Goal: Task Accomplishment & Management: Complete application form

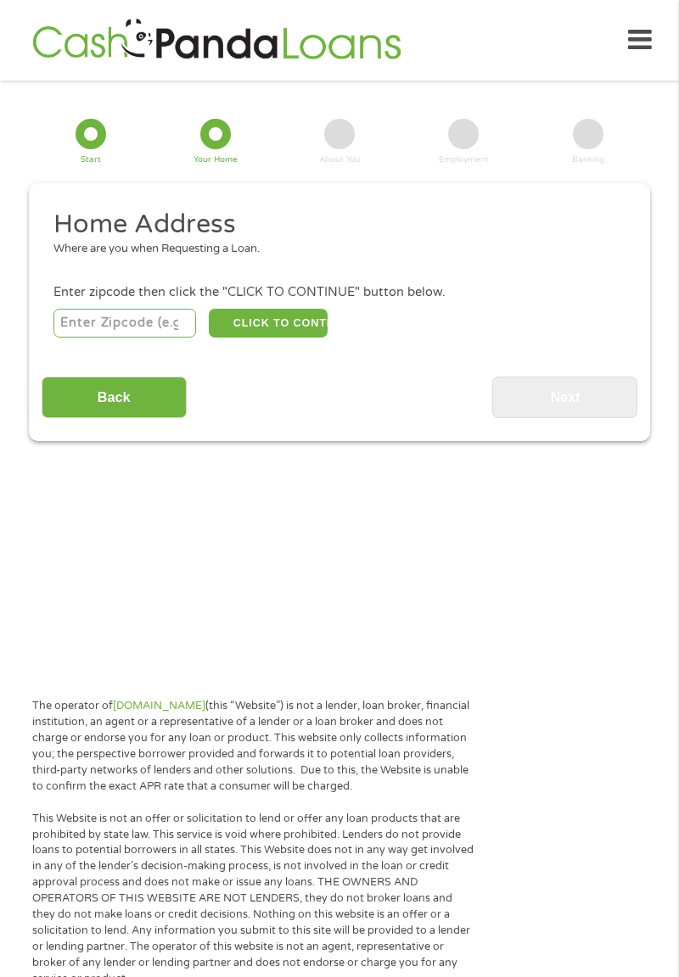
scroll to position [21, 0]
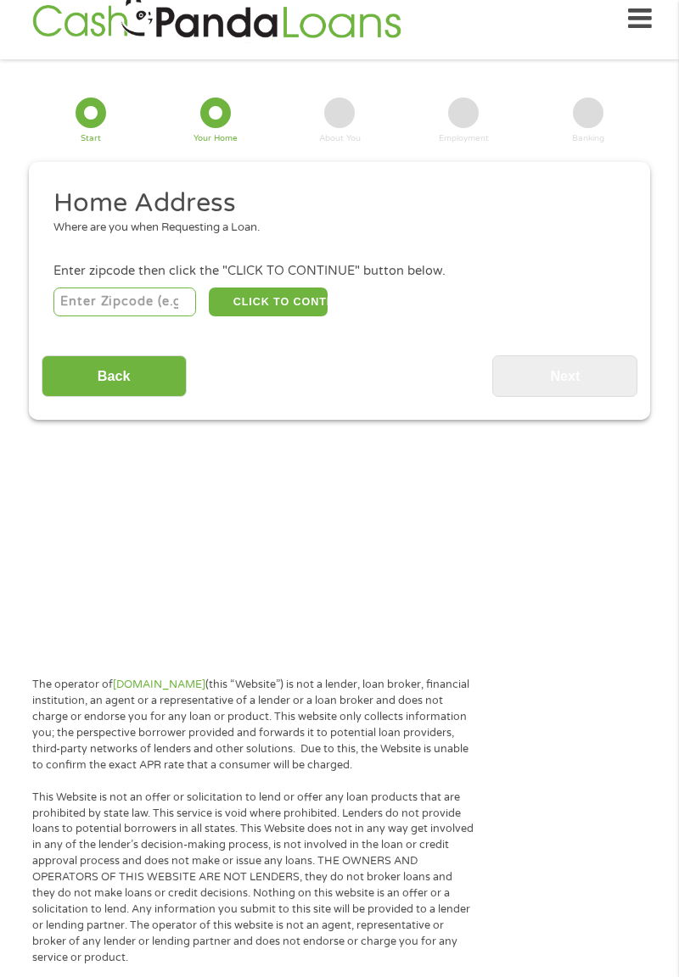
click at [151, 297] on input "number" at bounding box center [124, 302] width 143 height 29
type input "63626"
click at [156, 367] on input "Back" at bounding box center [114, 376] width 145 height 42
click at [302, 301] on button "CLICK TO CONTINUE" at bounding box center [268, 302] width 119 height 29
type input "63626"
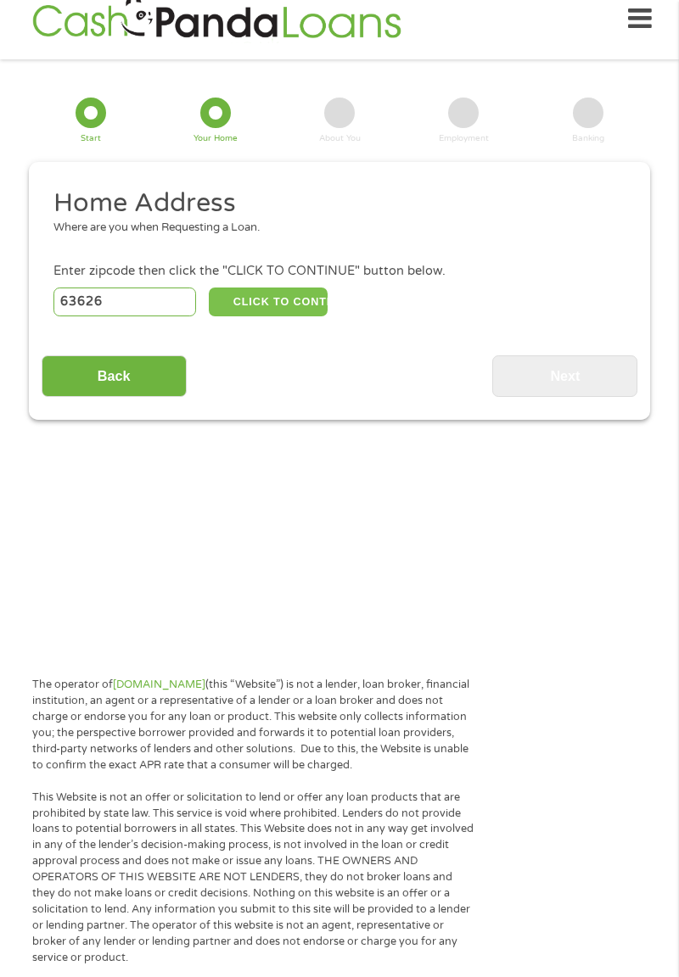
type input "[PERSON_NAME]"
select select "[US_STATE]"
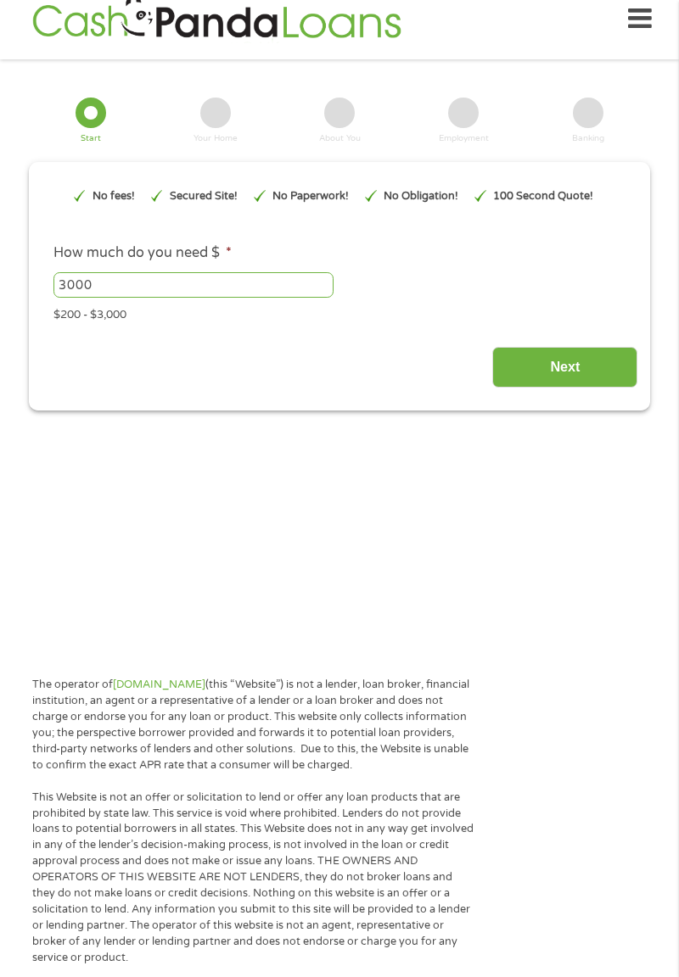
scroll to position [0, 0]
click at [234, 407] on div "This field is hidden when viewing the form gclid EAIaIQobChMImNi-xdbdjwMV0ozCCB…" at bounding box center [339, 286] width 621 height 249
click at [575, 373] on input "Next" at bounding box center [564, 368] width 145 height 42
click at [576, 370] on input "Next" at bounding box center [564, 368] width 145 height 42
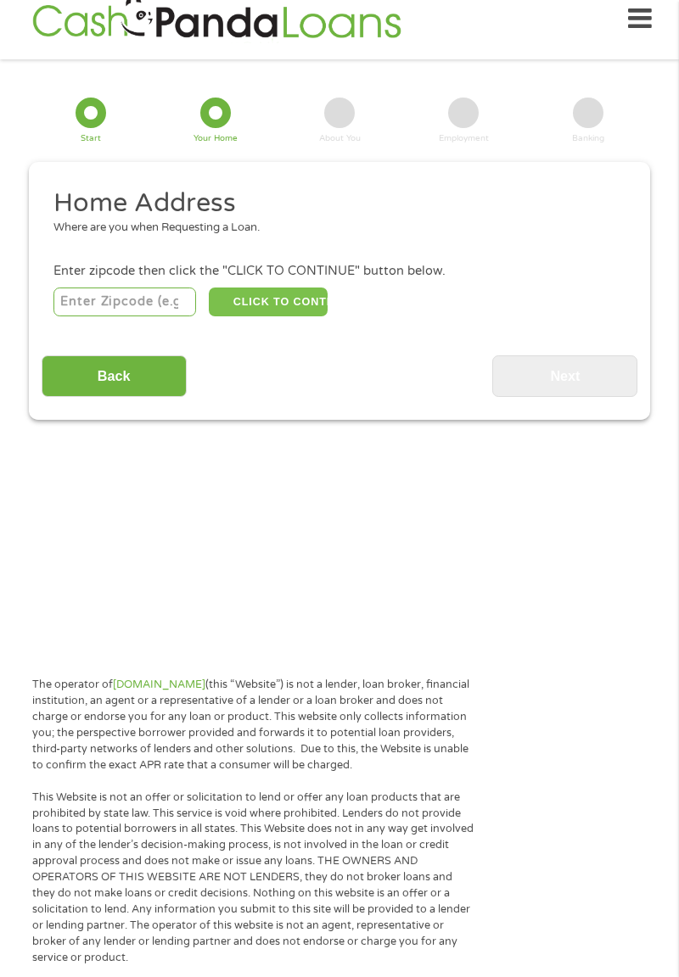
click at [305, 304] on button "CLICK TO CONTINUE" at bounding box center [268, 302] width 119 height 29
click at [209, 302] on button "CLICK TO CONTINUE" at bounding box center [268, 302] width 119 height 29
click at [131, 305] on input "number" at bounding box center [124, 302] width 143 height 29
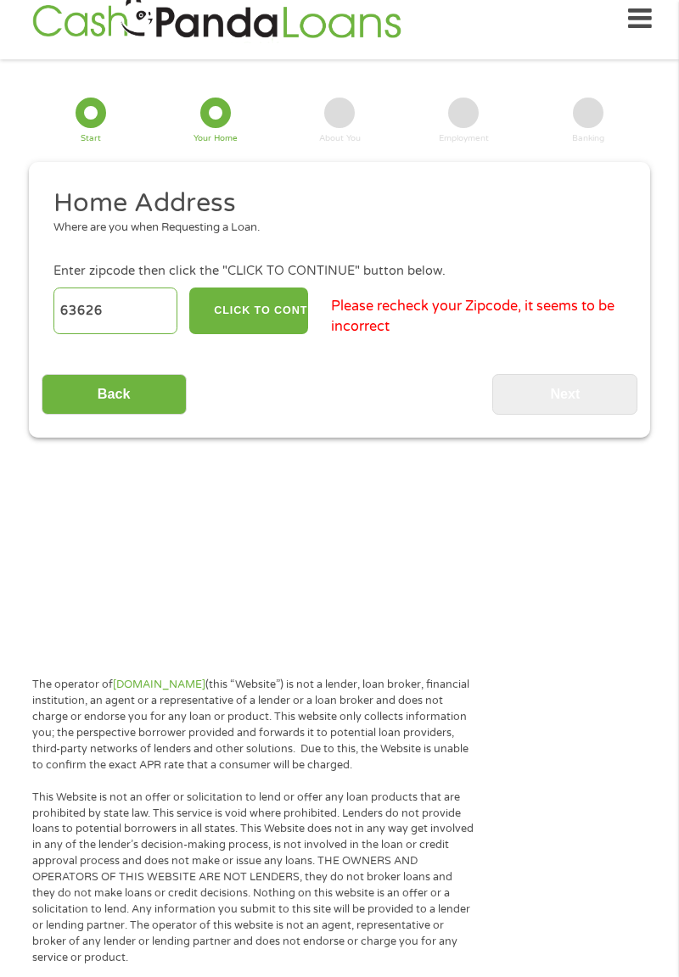
type input "63626"
click at [287, 308] on button "CLICK TO CONTINUE" at bounding box center [248, 311] width 119 height 47
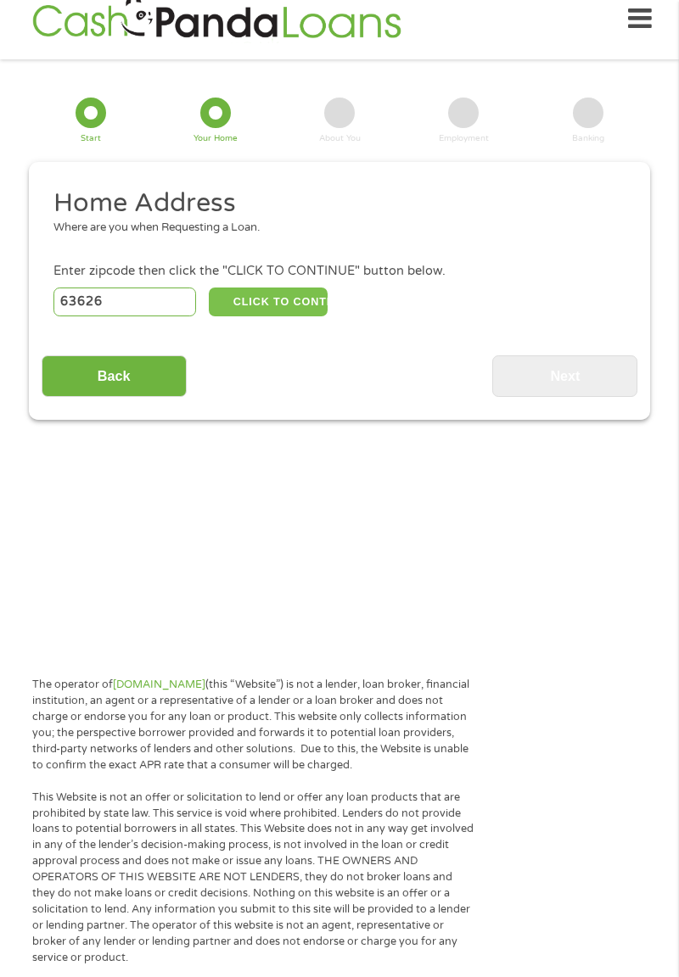
type input "63626"
type input "[PERSON_NAME]"
select select "[US_STATE]"
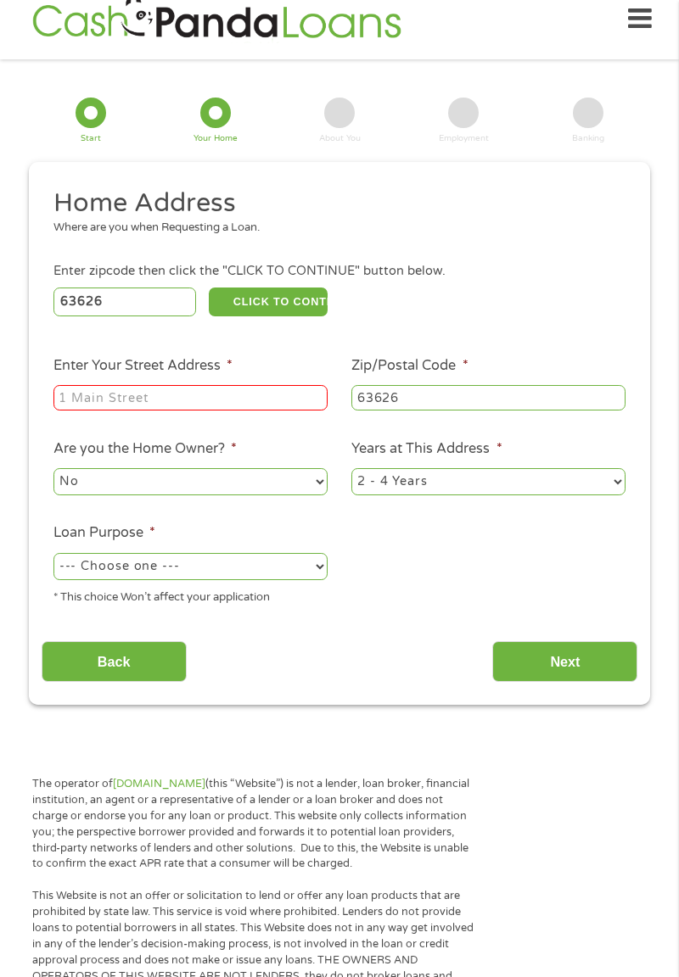
click at [249, 404] on input "Enter Your Street Address *" at bounding box center [190, 397] width 274 height 25
type input "[STREET_ADDRESS]"
click at [260, 489] on select "No Yes" at bounding box center [190, 481] width 274 height 27
select select "yes"
click at [310, 556] on select "--- Choose one --- Pay Bills Debt Consolidation Home Improvement Major Purchase…" at bounding box center [190, 566] width 274 height 27
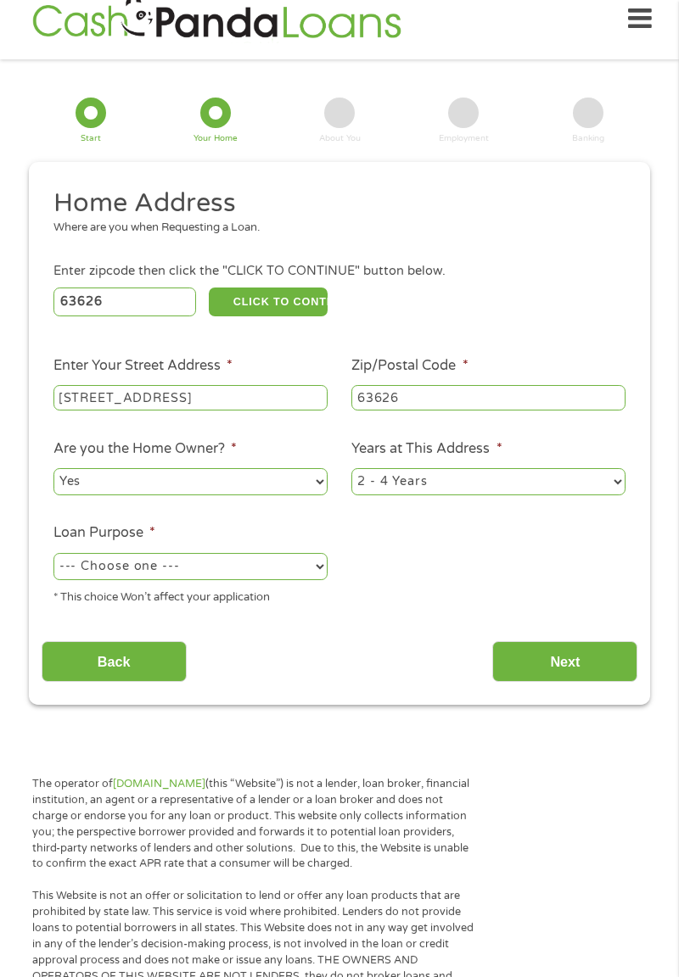
select select "other"
click at [445, 489] on select "1 Year or less 1 - 2 Years 2 - 4 Years Over 4 Years" at bounding box center [488, 481] width 274 height 27
select select "60months"
click at [588, 672] on input "Next" at bounding box center [564, 662] width 145 height 42
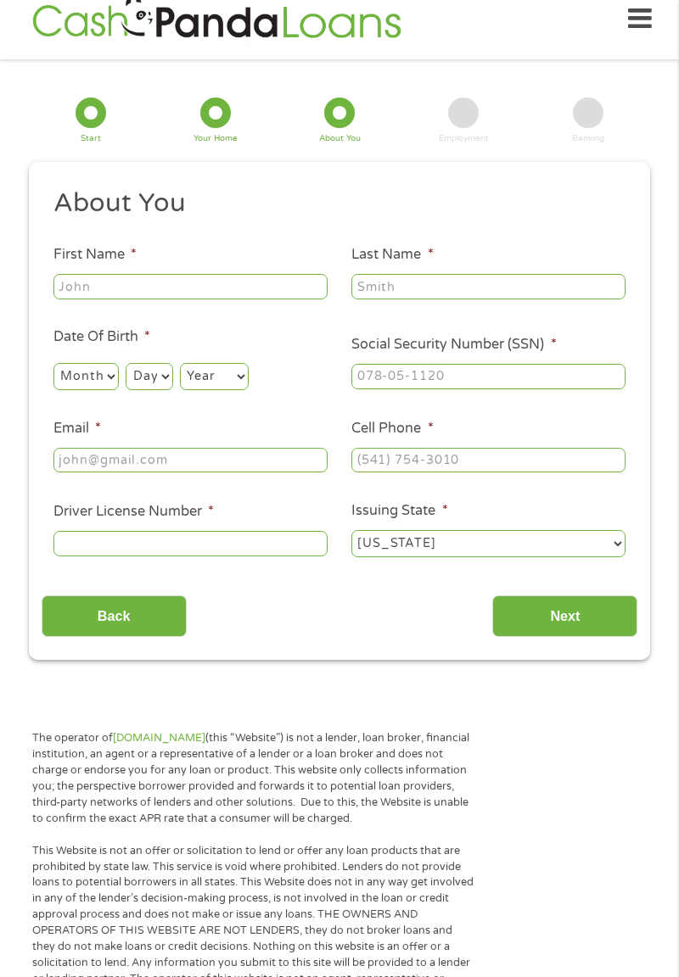
click at [109, 280] on input "First Name *" at bounding box center [190, 286] width 274 height 25
type input "[PERSON_NAME]"
click at [111, 372] on select "Month 1 2 3 4 5 6 7 8 9 10 11 12" at bounding box center [85, 376] width 65 height 27
select select "6"
click at [156, 377] on select "Day 1 2 3 4 5 6 7 8 9 10 11 12 13 14 15 16 17 18 19 20 21 22 23 24 25 26 27 28 …" at bounding box center [149, 376] width 47 height 27
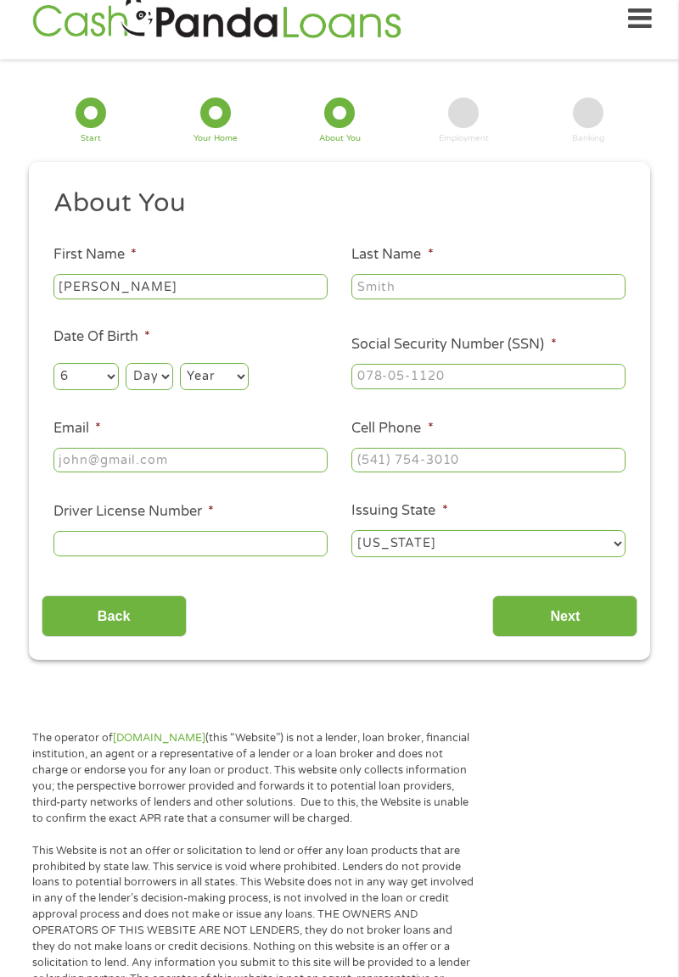
select select "15"
click at [221, 382] on select "Year [DATE] 2006 2005 2004 2003 2002 2001 2000 1999 1998 1997 1996 1995 1994 19…" at bounding box center [214, 376] width 69 height 27
select select "1950"
click at [200, 456] on input "Email *" at bounding box center [190, 460] width 274 height 25
type input "[EMAIL_ADDRESS][DOMAIN_NAME]"
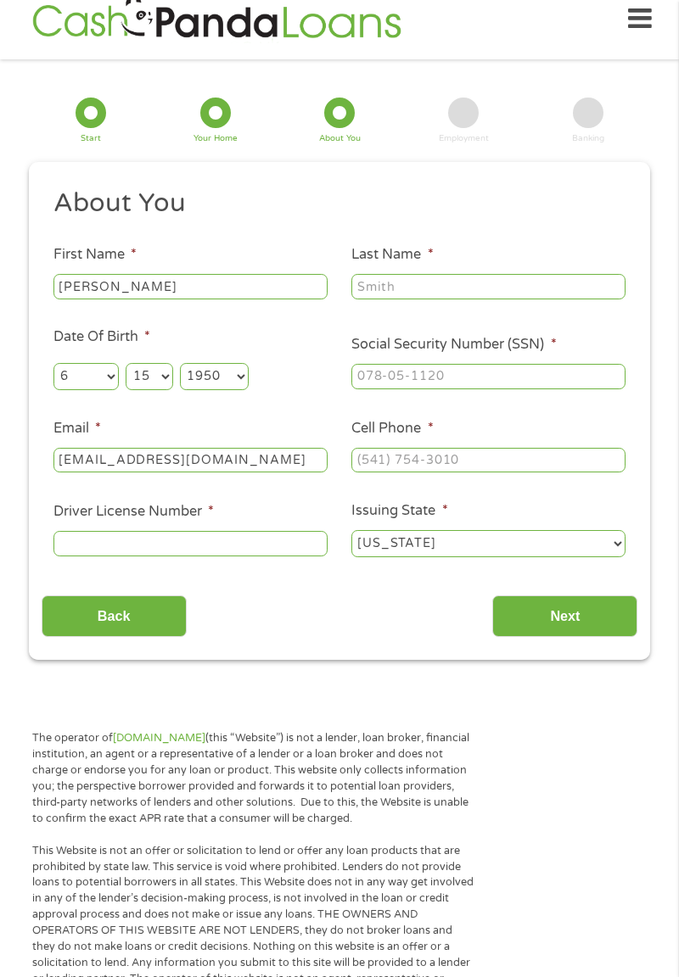
click at [248, 539] on input "Driver License Number *" at bounding box center [190, 543] width 274 height 25
type input "N092211012"
click at [409, 291] on input "Last Name *" at bounding box center [488, 286] width 274 height 25
type input "[PERSON_NAME]"
click at [471, 381] on input "Social Security Number (SSN) *" at bounding box center [488, 376] width 274 height 25
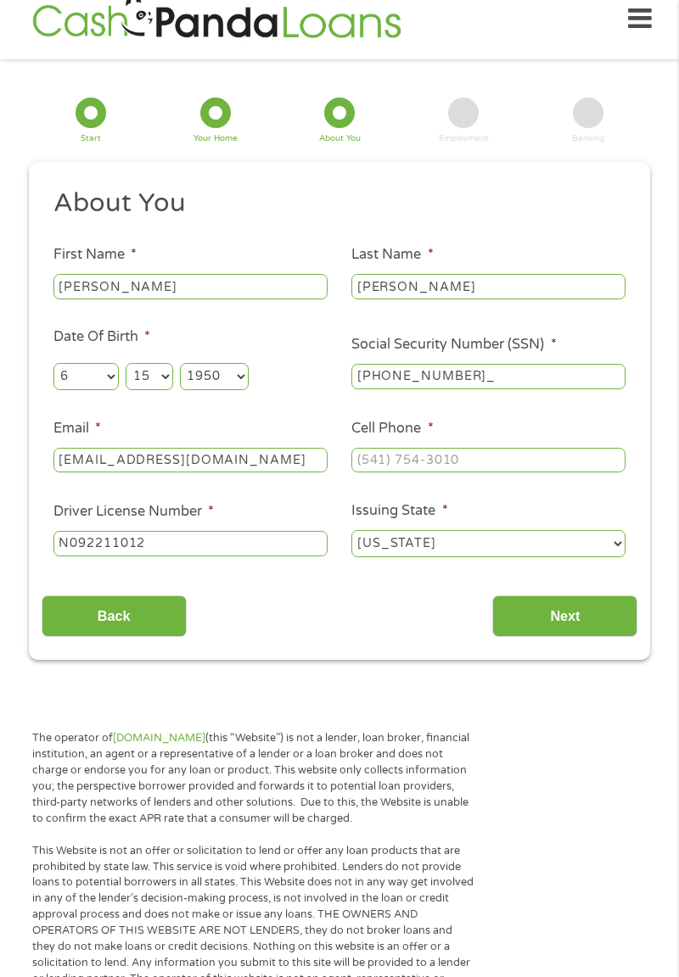
type input "494-56-6047"
click at [474, 465] on input "Cell Phone *" at bounding box center [488, 460] width 274 height 25
type input "[PHONE_NUMBER]"
click at [443, 534] on select "[US_STATE] [US_STATE] [US_STATE] [US_STATE] [US_STATE] [US_STATE] [US_STATE] [U…" at bounding box center [488, 543] width 274 height 27
click at [418, 552] on select "[US_STATE] [US_STATE] [US_STATE] [US_STATE] [US_STATE] [US_STATE] [US_STATE] [U…" at bounding box center [488, 543] width 274 height 27
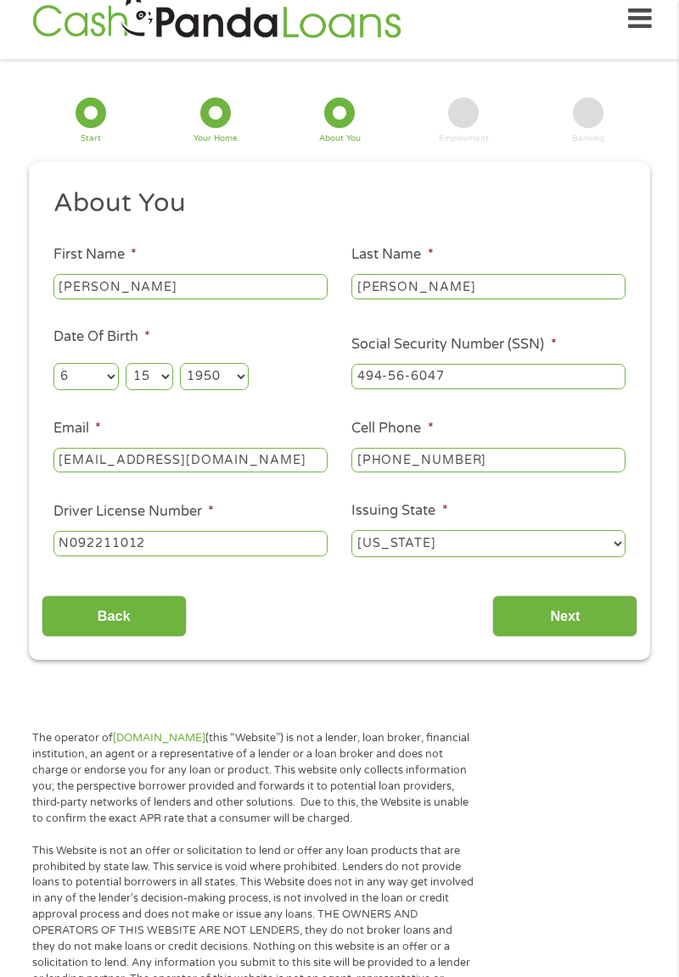
click at [579, 623] on input "Next" at bounding box center [564, 617] width 145 height 42
click at [563, 621] on input "Next" at bounding box center [564, 617] width 145 height 42
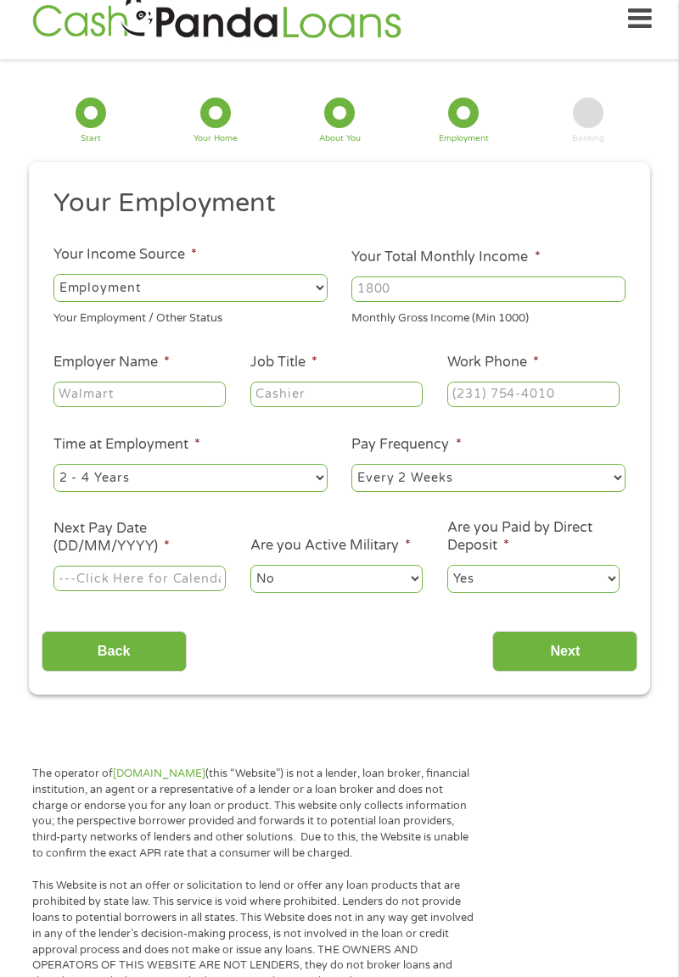
click at [151, 288] on select "--- Choose one --- Employment [DEMOGRAPHIC_DATA] Benefits" at bounding box center [190, 287] width 274 height 27
select select "benefits"
type input "Other"
type input "[PHONE_NUMBER]"
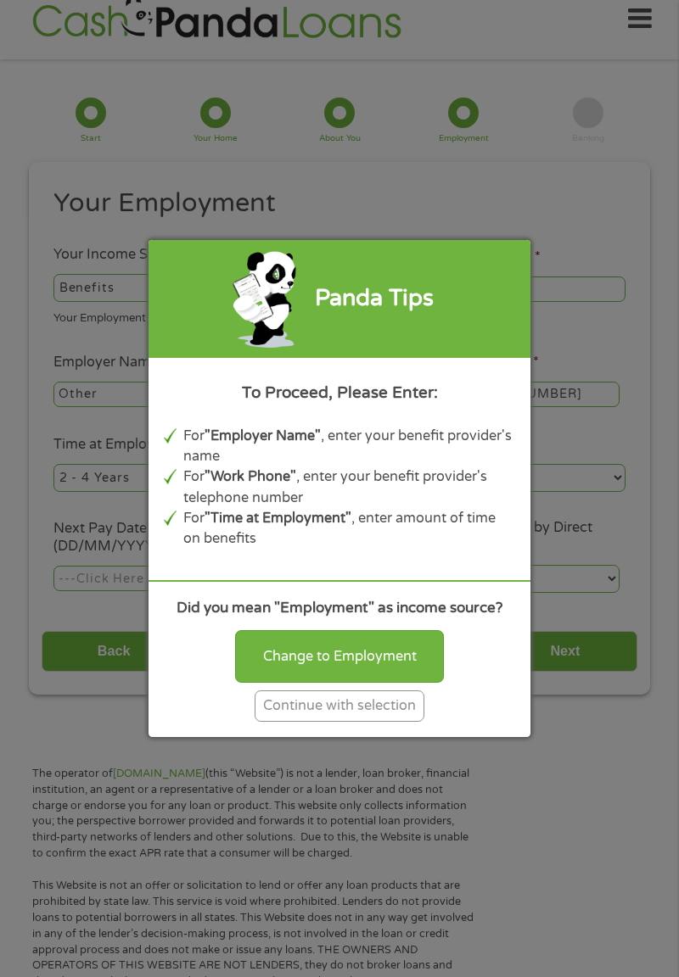
click at [316, 444] on b ""Employer Name"" at bounding box center [262, 436] width 116 height 17
click at [90, 396] on div "Panda Tips To Proceed, Please Enter: For "Employer Name" , enter your benefit p…" at bounding box center [339, 488] width 679 height 977
click at [361, 713] on div "Continue with selection" at bounding box center [339, 706] width 170 height 31
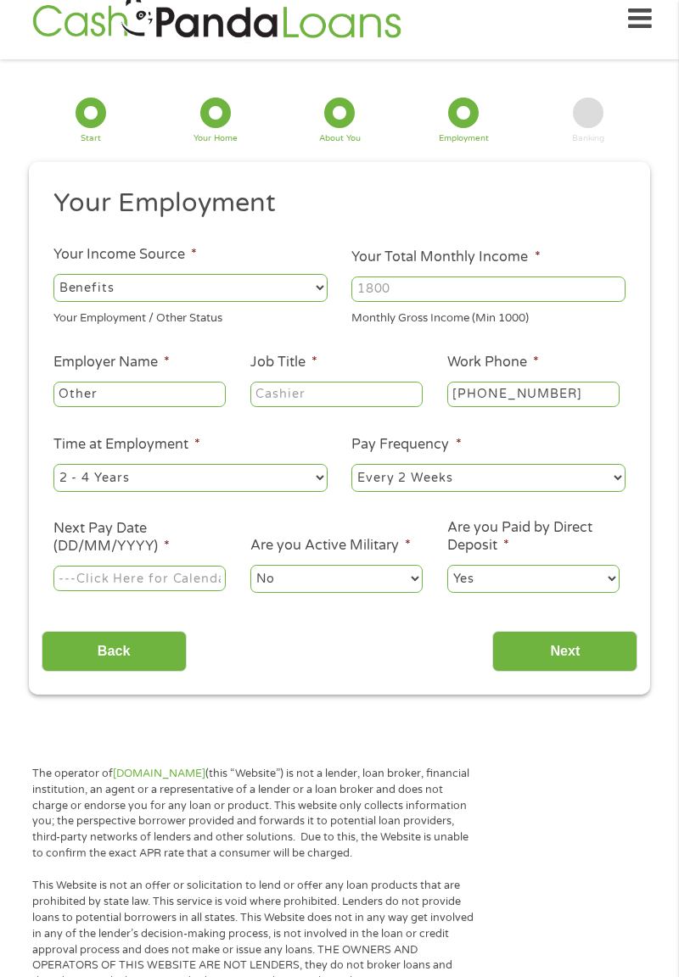
click at [139, 397] on input "Other" at bounding box center [139, 394] width 172 height 25
type input "O"
type input "United States Government"
click at [344, 394] on input "Job Title *" at bounding box center [336, 394] width 172 height 25
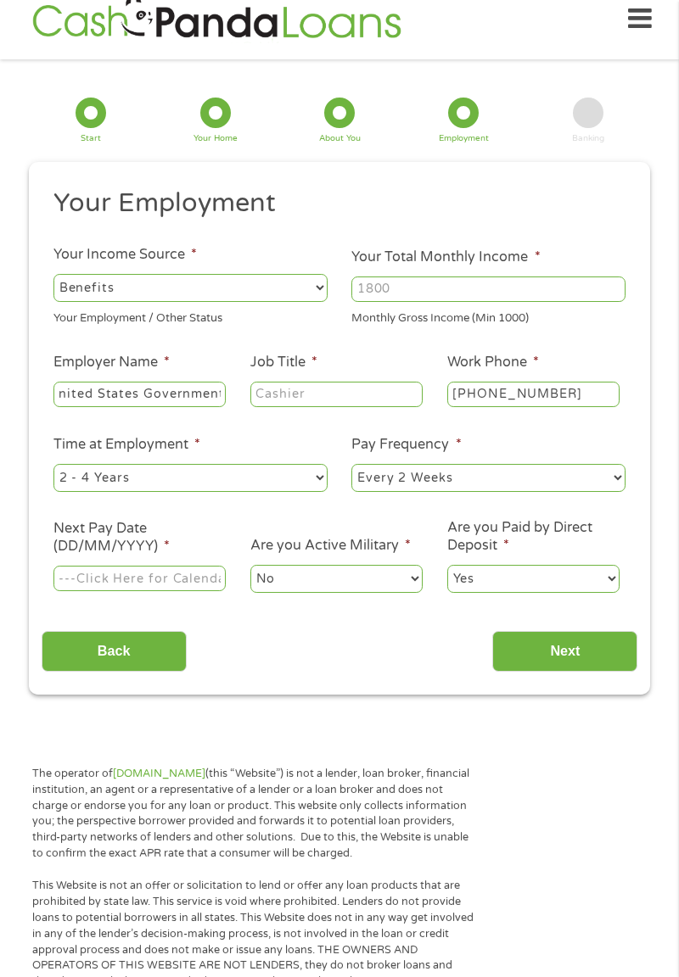
scroll to position [0, 0]
type input "Retired"
click at [171, 487] on select "--- Choose one --- 1 Year or less 1 - 2 Years 2 - 4 Years Over 4 Years" at bounding box center [190, 477] width 274 height 27
click at [122, 477] on select "--- Choose one --- 1 Year or less 1 - 2 Years 2 - 4 Years Over 4 Years" at bounding box center [190, 477] width 274 height 27
select select "60months"
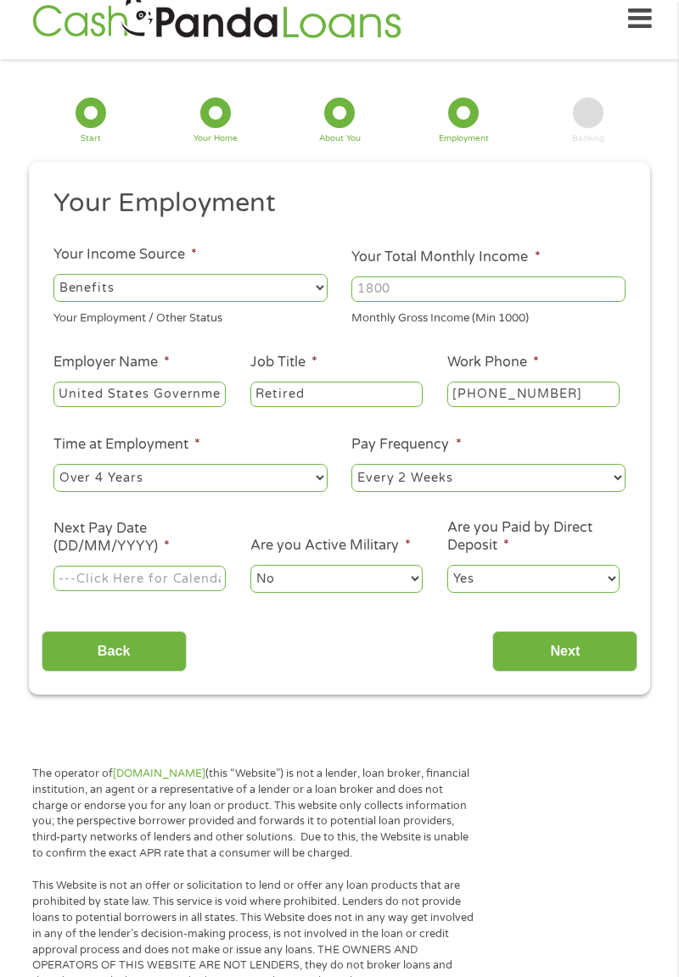
click at [474, 485] on select "--- Choose one --- Every 2 Weeks Every Week Monthly Semi-Monthly" at bounding box center [488, 477] width 274 height 27
select select "semimonthly"
click at [181, 591] on input "Next Pay Date (DD/MM/YYYY) *" at bounding box center [139, 578] width 172 height 25
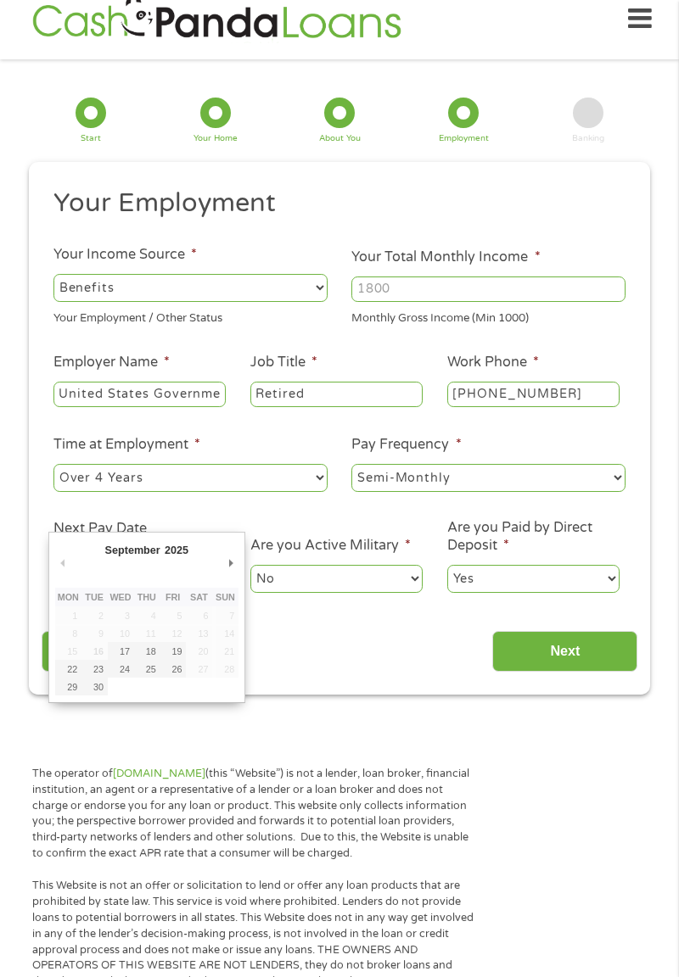
type input "[DATE]"
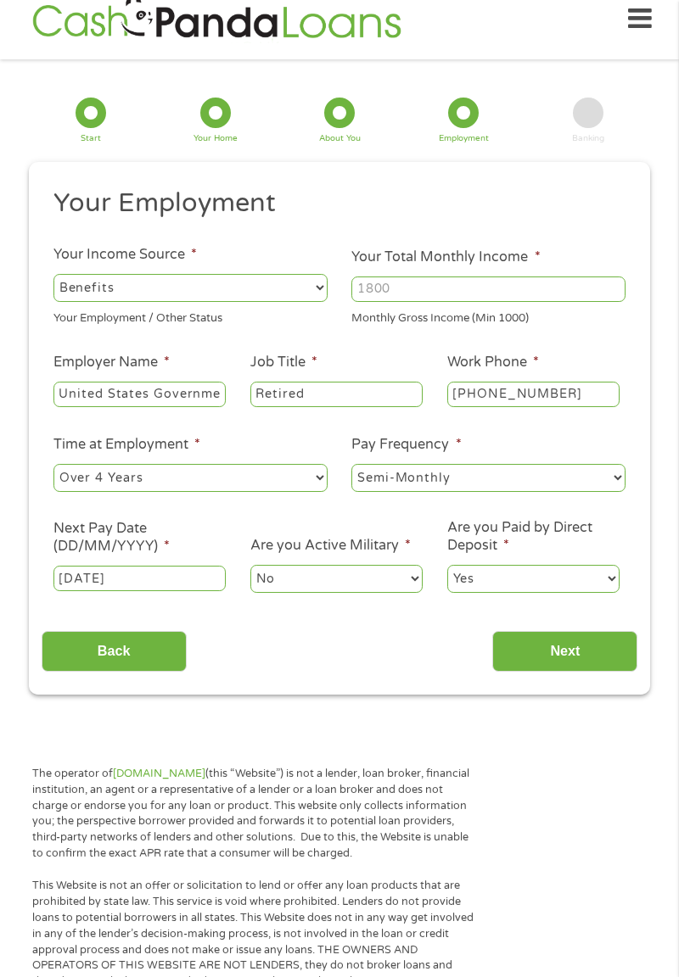
click at [576, 651] on input "Next" at bounding box center [564, 652] width 145 height 42
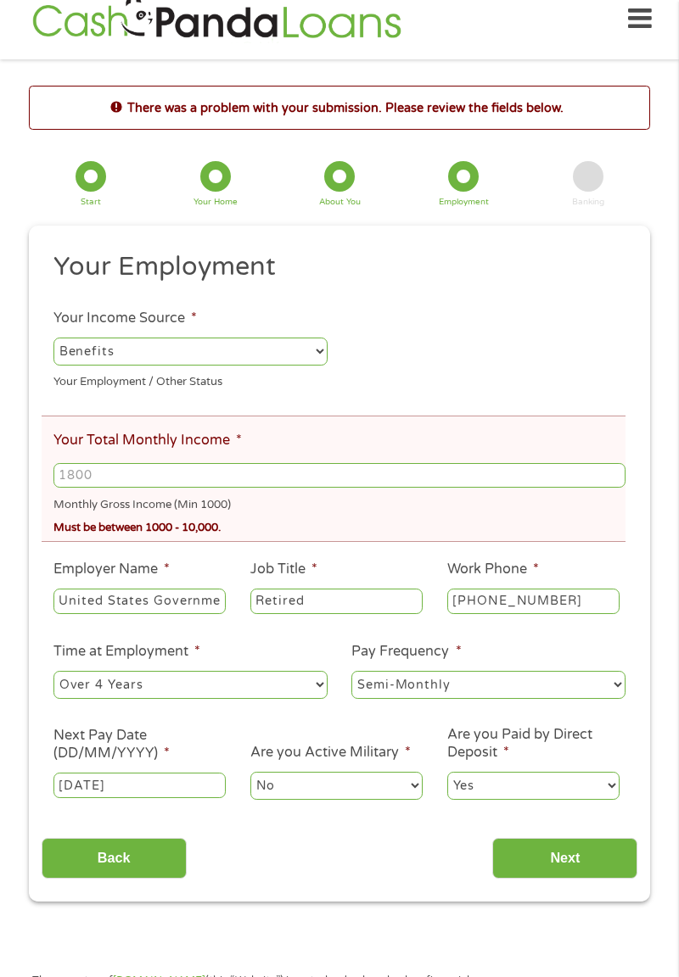
click at [97, 478] on input "Your Total Monthly Income *" at bounding box center [339, 475] width 572 height 25
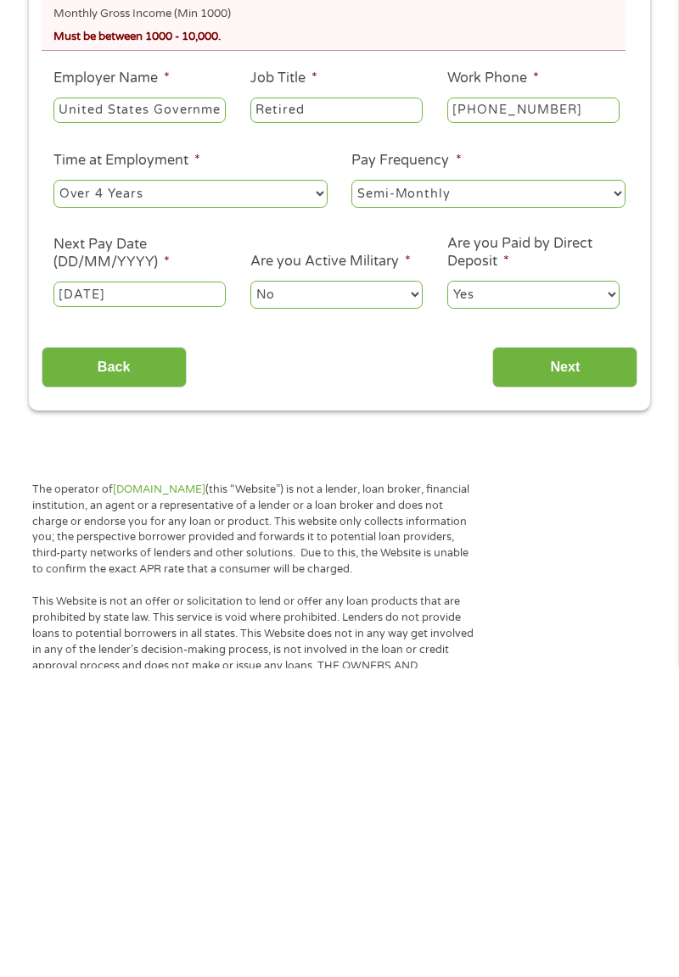
scroll to position [205, 0]
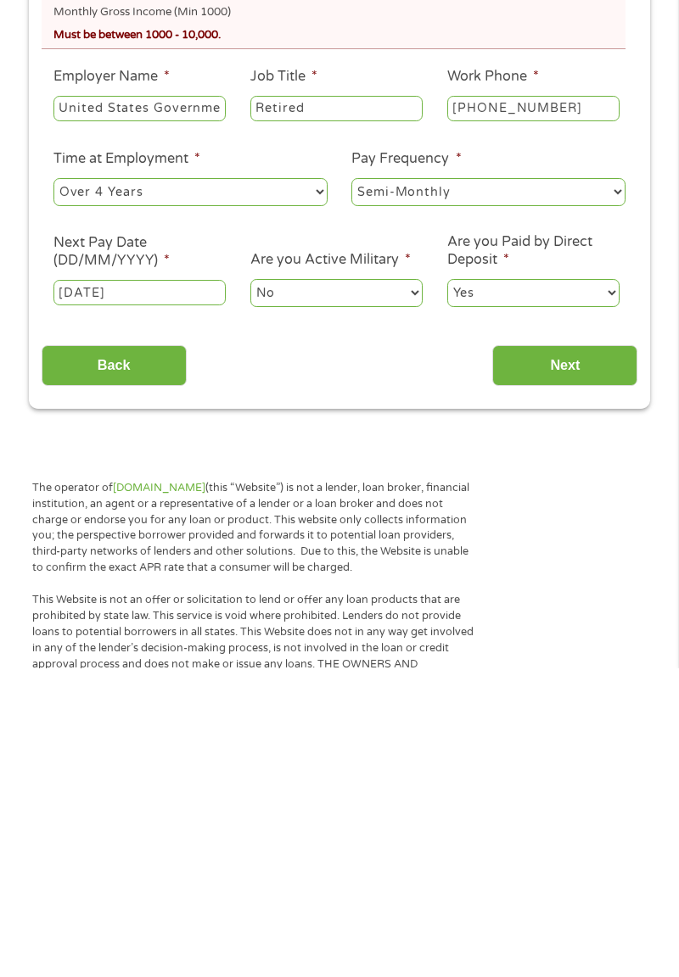
type input "3800"
click at [578, 684] on input "Next" at bounding box center [564, 675] width 145 height 42
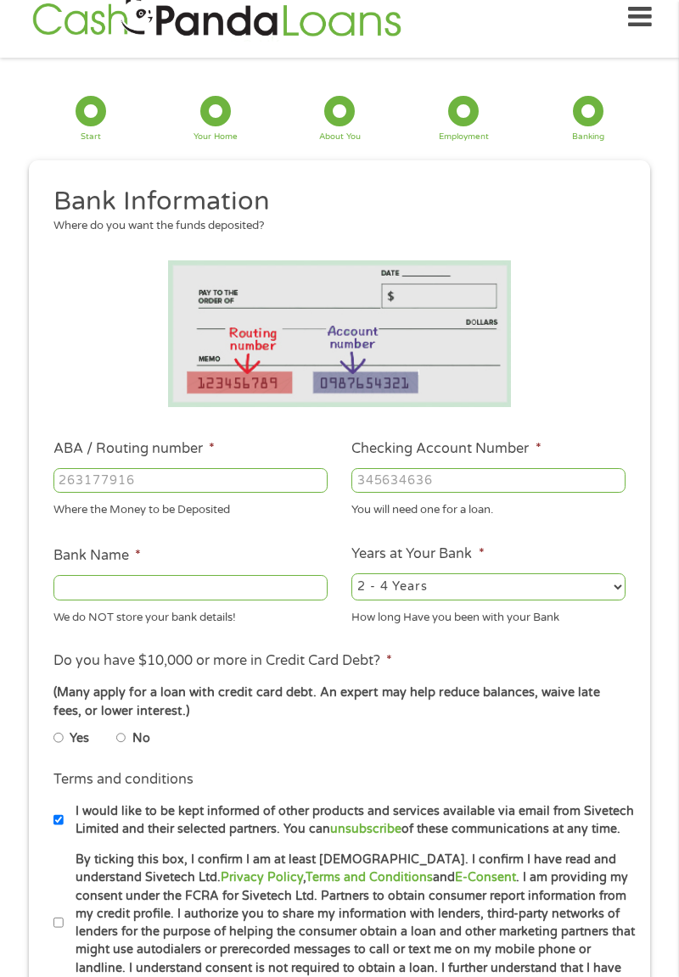
scroll to position [21, 0]
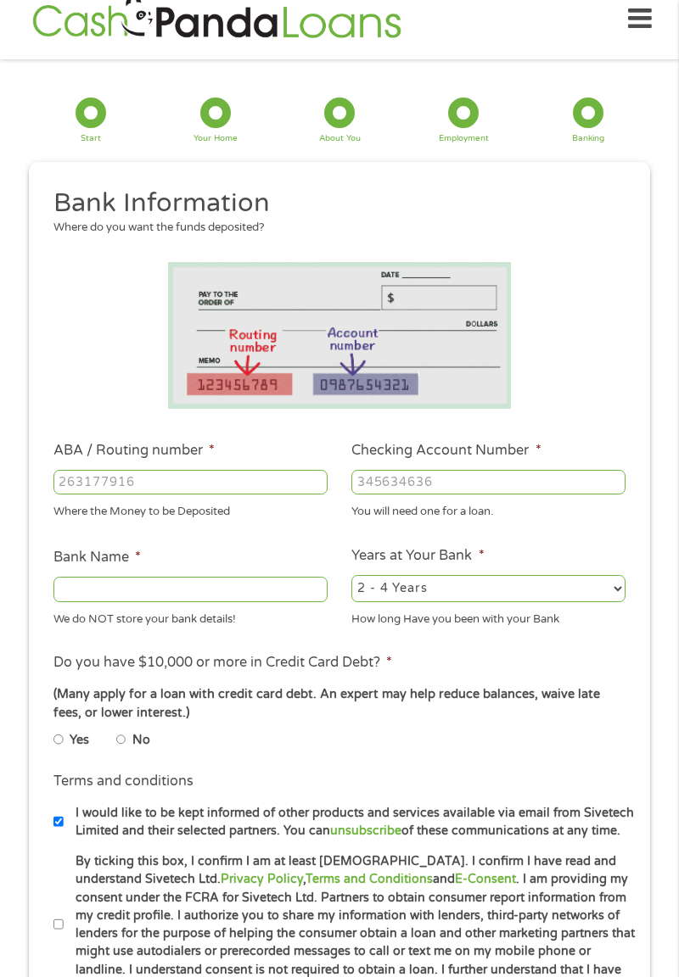
click at [156, 484] on input "ABA / Routing number *" at bounding box center [190, 482] width 274 height 25
type input "081918425"
click at [426, 489] on input "Checking Account Number *" at bounding box center [488, 482] width 274 height 25
type input "6"
type input "FIRST STATE COMMUNITY BANK"
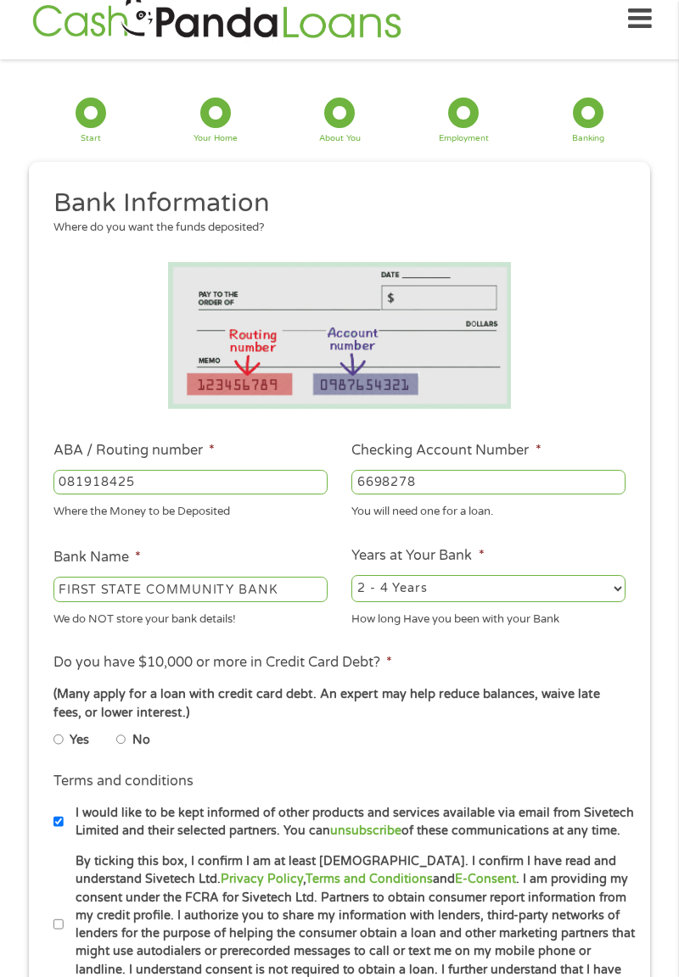
type input "6698278"
click at [450, 597] on select "2 - 4 Years 6 - 12 Months 1 - 2 Years Over 4 Years" at bounding box center [488, 588] width 274 height 27
select select "60months"
click at [142, 747] on label "No" at bounding box center [141, 740] width 18 height 19
click at [126, 747] on input "No" at bounding box center [121, 740] width 10 height 20
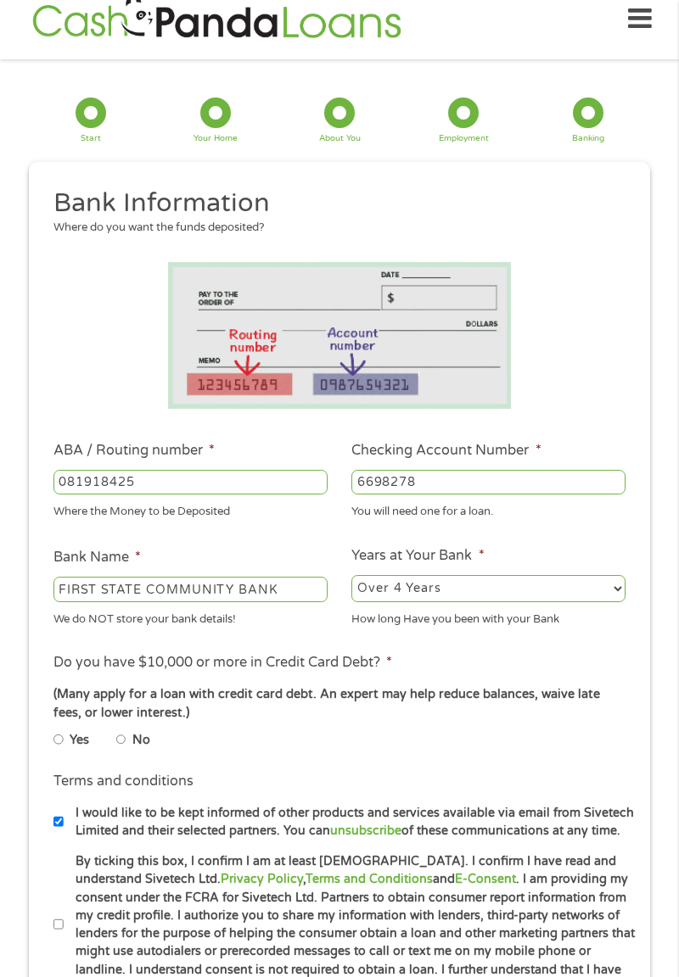
radio input "true"
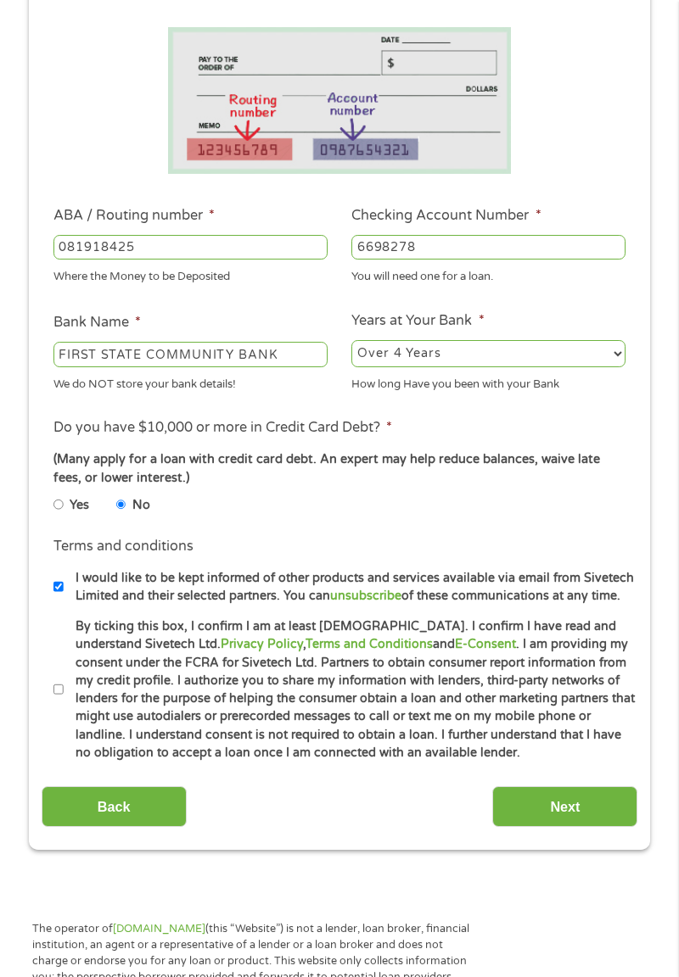
scroll to position [257, 0]
click at [59, 697] on input "By ticking this box, I confirm I am at least [DEMOGRAPHIC_DATA]. I confirm I ha…" at bounding box center [58, 689] width 10 height 20
checkbox input "true"
click at [564, 812] on input "Next" at bounding box center [564, 807] width 145 height 42
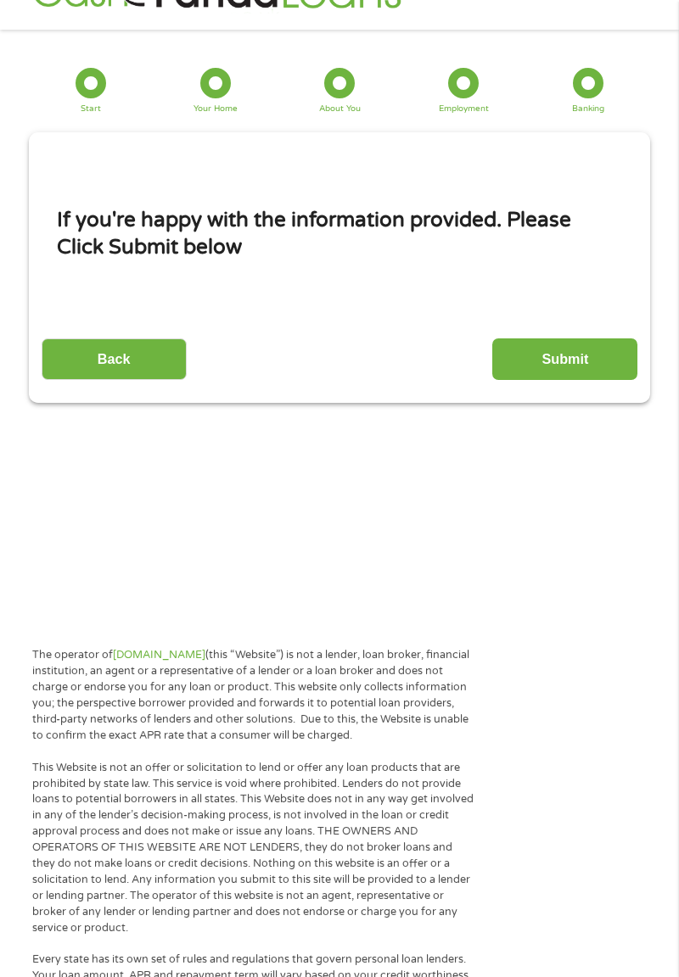
scroll to position [21, 0]
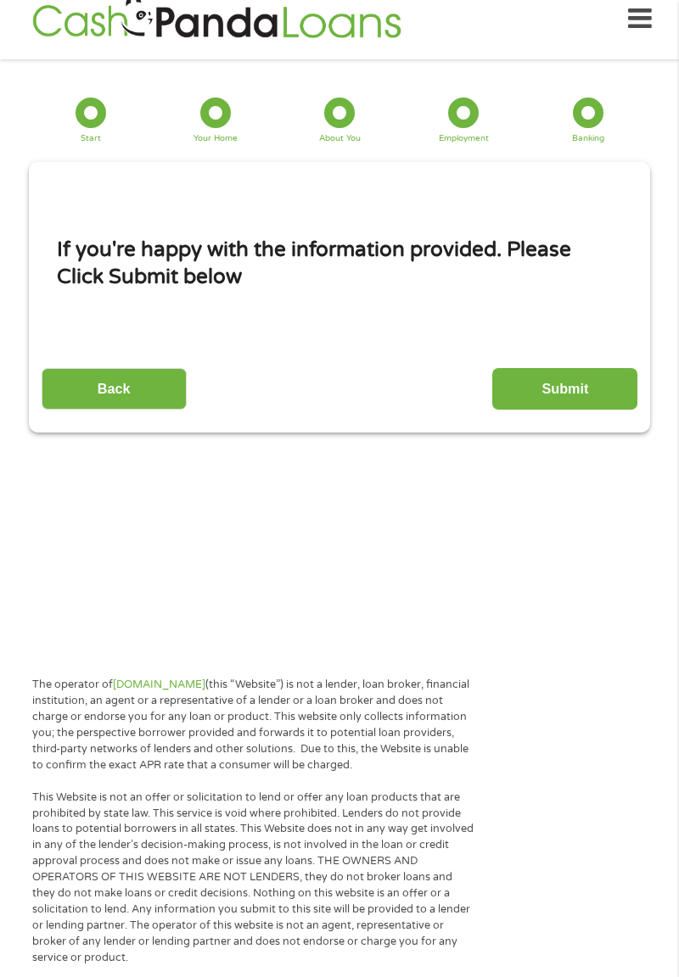
click at [545, 390] on input "Submit" at bounding box center [564, 389] width 145 height 42
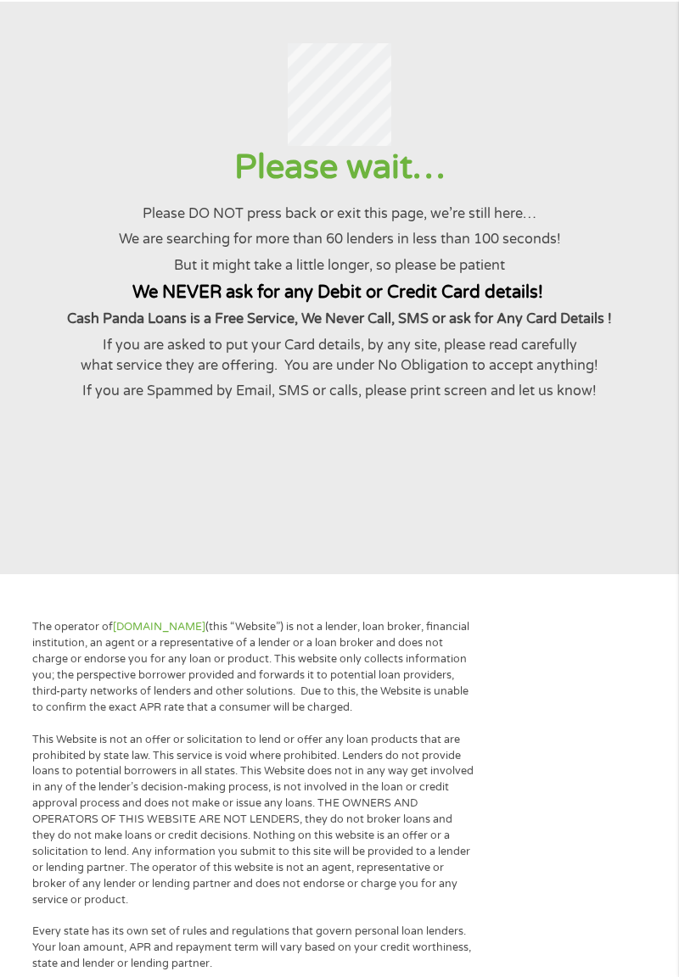
scroll to position [80, 0]
